Goal: Go to known website: Access a specific website the user already knows

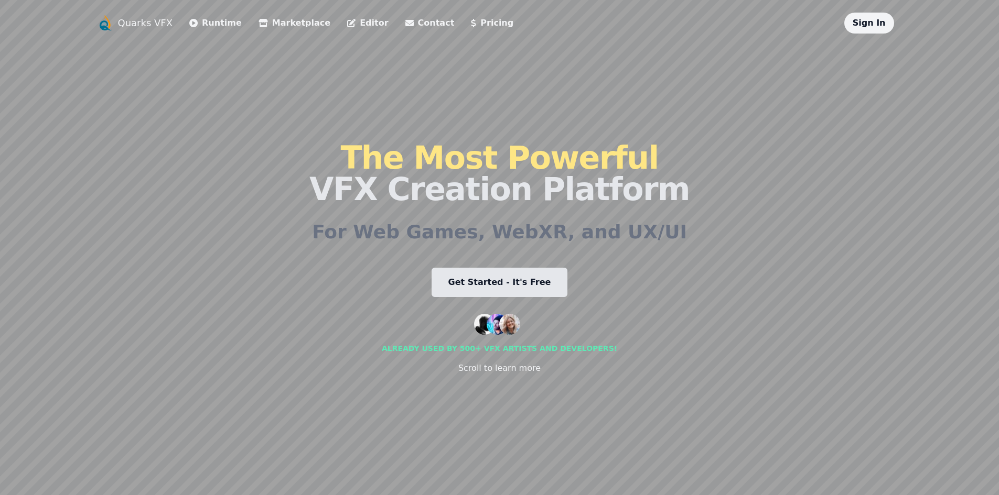
click at [525, 265] on div "The Most Powerful VFX Creation Platform For Web Games, WebXR, and UX/UI Get Sta…" at bounding box center [499, 258] width 380 height 449
click at [677, 234] on div "Quarks VFX Runtime Marketplace Editor Contact Pricing Sign In The Most Powerful…" at bounding box center [499, 248] width 805 height 470
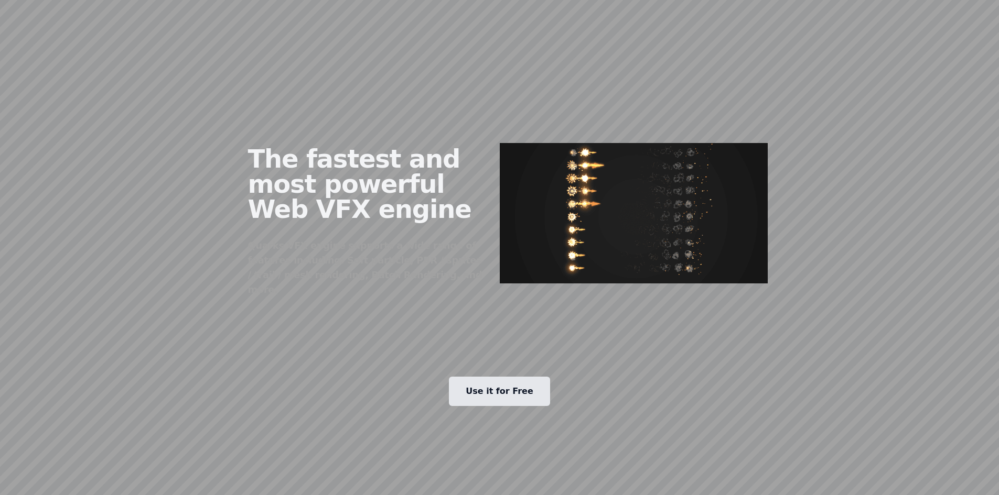
scroll to position [484, 0]
click at [616, 232] on img at bounding box center [634, 213] width 268 height 141
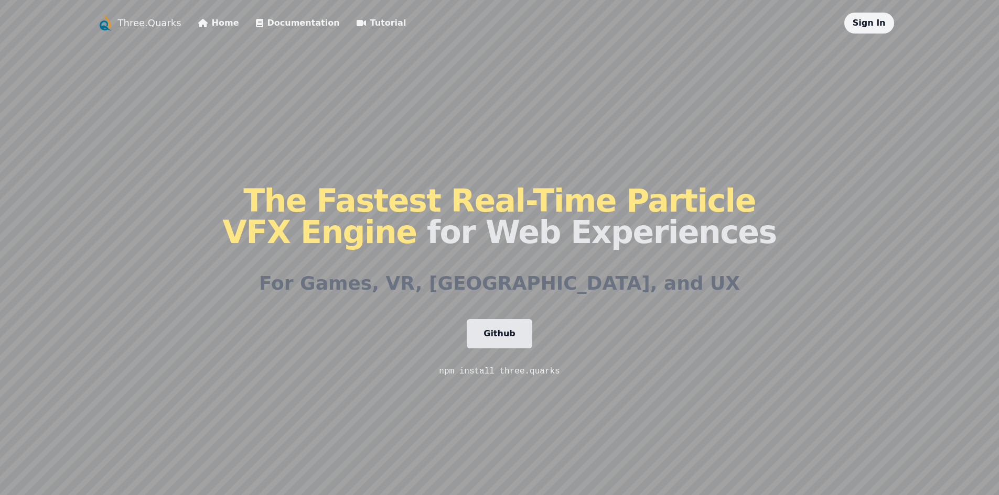
click at [621, 287] on div "The Fastest Real-Time Particle VFX Engine for Web Experiences For Games, VR, AR…" at bounding box center [499, 281] width 554 height 495
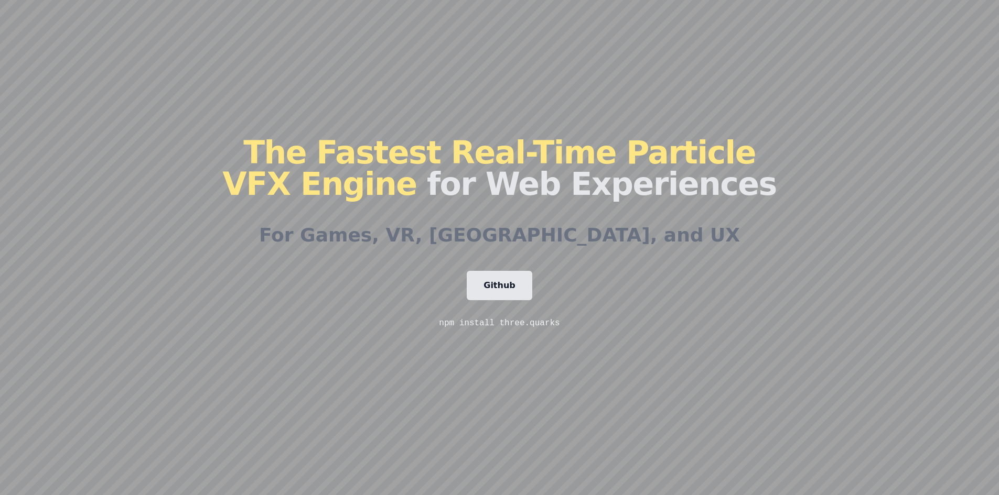
click at [665, 231] on div "The Fastest Real-Time Particle VFX Engine for Web Experiences For Games, VR, AR…" at bounding box center [499, 232] width 554 height 495
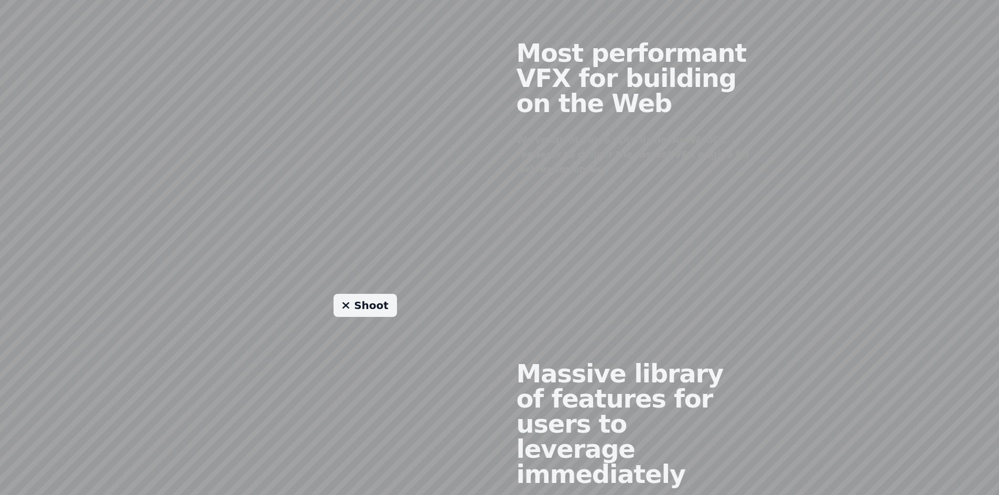
scroll to position [635, 0]
